Goal: Task Accomplishment & Management: Complete application form

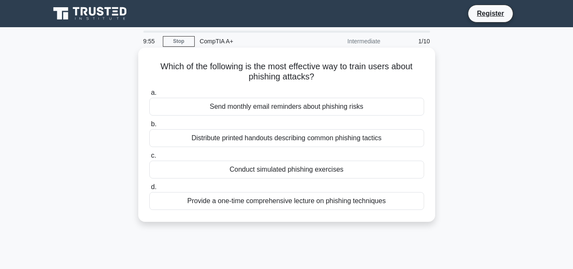
click at [264, 106] on div "Send monthly email reminders about phishing risks" at bounding box center [286, 107] width 275 height 18
click at [149, 95] on input "a. Send monthly email reminders about phishing risks" at bounding box center [149, 93] width 0 height 6
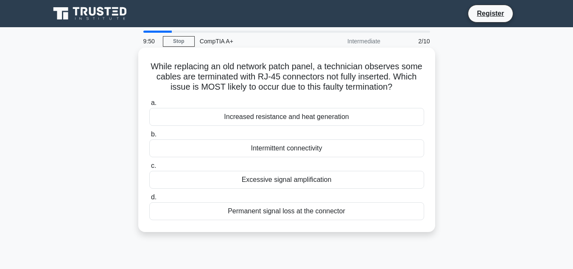
click at [285, 153] on div "Intermittent connectivity" at bounding box center [286, 148] width 275 height 18
click at [149, 137] on input "b. Intermittent connectivity" at bounding box center [149, 134] width 0 height 6
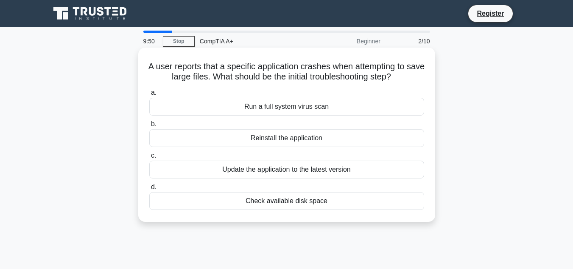
click at [284, 170] on div "Update the application to the latest version" at bounding box center [286, 169] width 275 height 18
click at [149, 158] on input "c. Update the application to the latest version" at bounding box center [149, 156] width 0 height 6
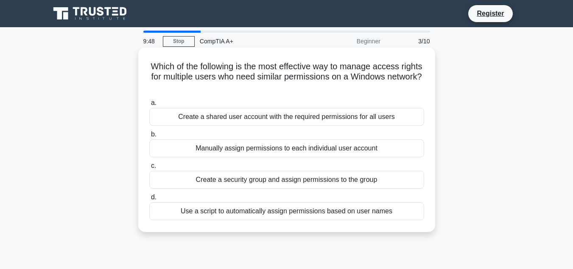
click at [303, 119] on div "Create a shared user account with the required permissions for all users" at bounding box center [286, 117] width 275 height 18
click at [149, 106] on input "a. Create a shared user account with the required permissions for all users" at bounding box center [149, 103] width 0 height 6
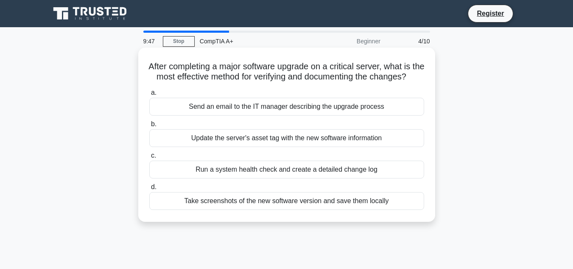
click at [285, 147] on div "Update the server's asset tag with the new software information" at bounding box center [286, 138] width 275 height 18
click at [149, 127] on input "b. Update the server's asset tag with the new software information" at bounding box center [149, 124] width 0 height 6
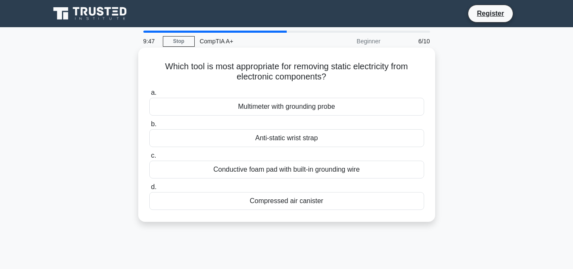
click at [287, 140] on div "Anti-static wrist strap" at bounding box center [286, 138] width 275 height 18
click at [149, 127] on input "b. Anti-static wrist strap" at bounding box center [149, 124] width 0 height 6
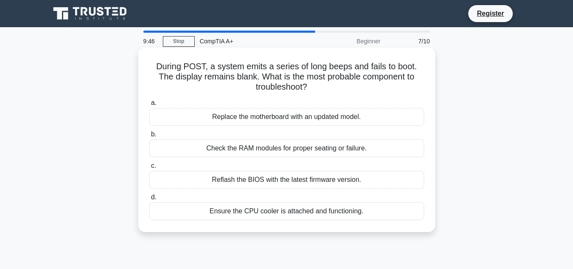
click at [277, 151] on div "Check the RAM modules for proper seating or failure." at bounding box center [286, 148] width 275 height 18
click at [149, 137] on input "b. Check the RAM modules for proper seating or failure." at bounding box center [149, 134] width 0 height 6
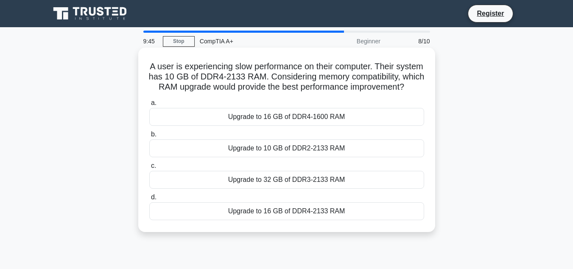
click at [273, 157] on div "Upgrade to 10 GB of DDR2-2133 RAM" at bounding box center [286, 148] width 275 height 18
click at [149, 137] on input "b. Upgrade to 10 GB of DDR2-2133 RAM" at bounding box center [149, 134] width 0 height 6
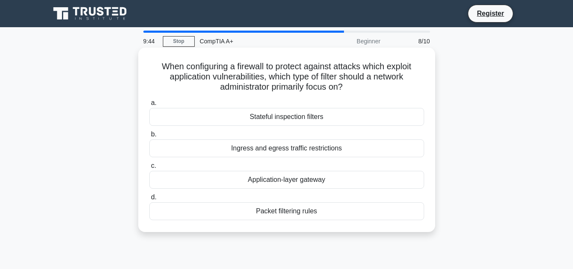
click at [285, 131] on label "b. Ingress and egress traffic restrictions" at bounding box center [286, 143] width 275 height 28
click at [149, 131] on input "b. Ingress and egress traffic restrictions" at bounding box center [149, 134] width 0 height 6
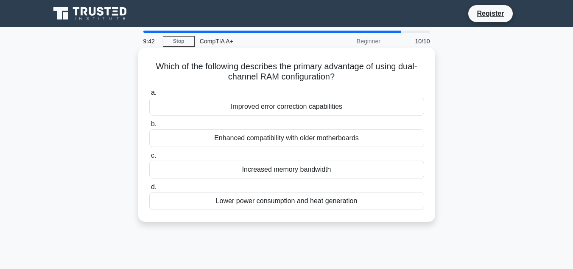
click at [287, 140] on div "Enhanced compatibility with older motherboards" at bounding box center [286, 138] width 275 height 18
click at [149, 127] on input "b. Enhanced compatibility with older motherboards" at bounding box center [149, 124] width 0 height 6
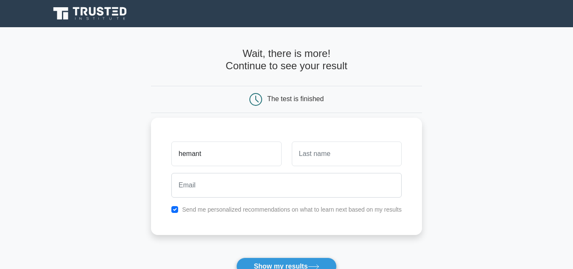
type input "hemant"
type input "[PERSON_NAME]"
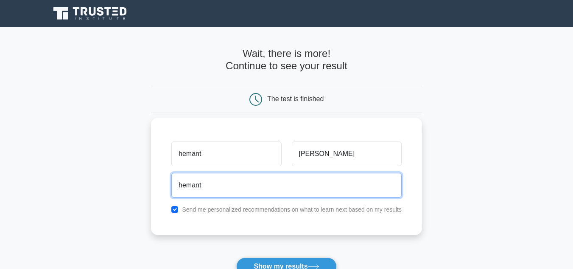
type input "[EMAIL_ADDRESS][PERSON_NAME][DOMAIN_NAME]"
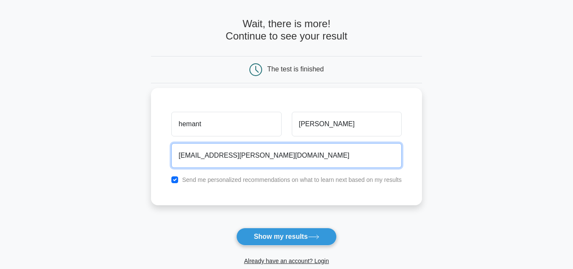
scroll to position [42, 0]
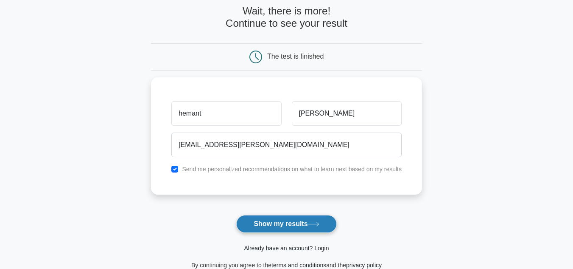
click at [277, 221] on button "Show my results" at bounding box center [286, 224] width 100 height 18
